Goal: Register for event/course

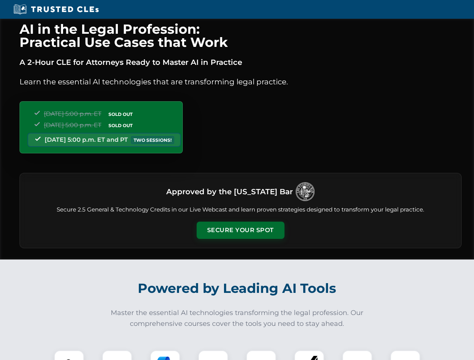
click at [240, 230] on button "Secure Your Spot" at bounding box center [241, 230] width 88 height 17
click at [69, 355] on img at bounding box center [69, 366] width 22 height 22
click at [117, 355] on div at bounding box center [117, 365] width 30 height 30
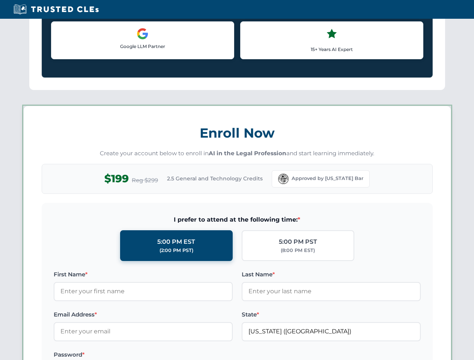
click at [213, 355] on label "Password *" at bounding box center [143, 354] width 179 height 9
